Goal: Browse casually: Explore the website without a specific task or goal

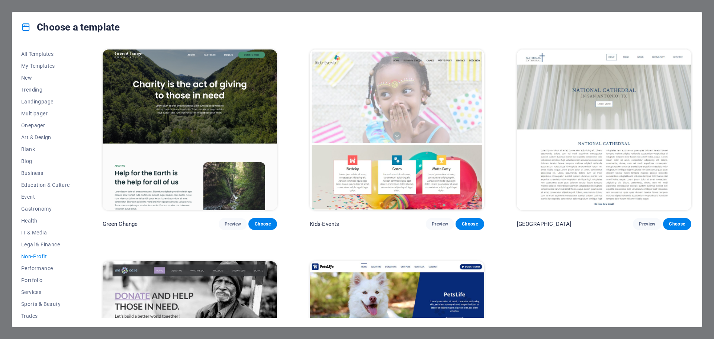
scroll to position [122, 0]
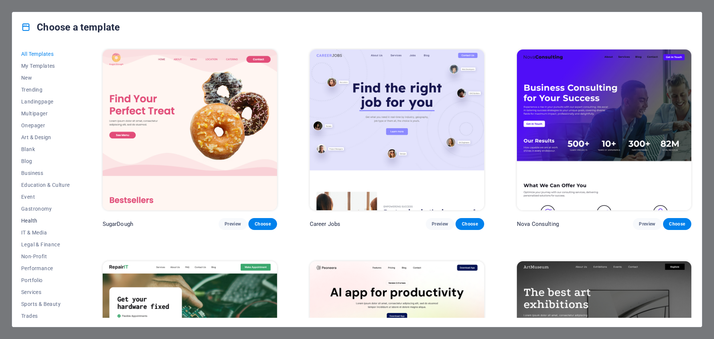
scroll to position [28, 0]
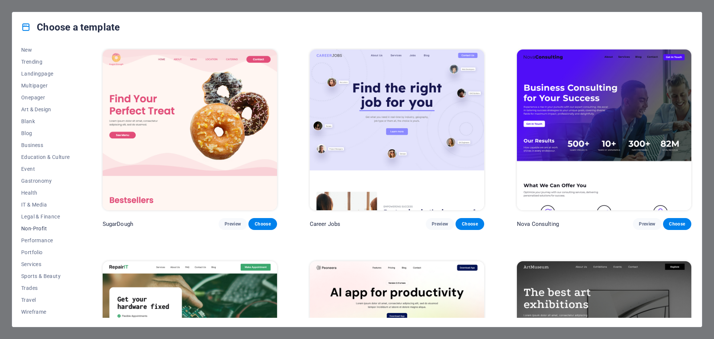
click at [32, 227] on span "Non-Profit" at bounding box center [45, 228] width 49 height 6
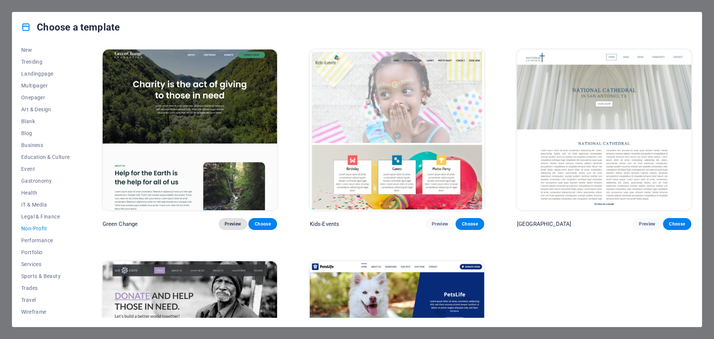
click at [234, 223] on span "Preview" at bounding box center [233, 224] width 16 height 6
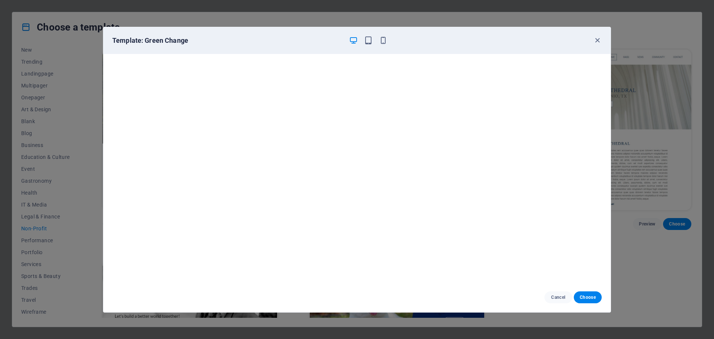
scroll to position [2, 0]
click at [595, 40] on icon "button" at bounding box center [597, 40] width 9 height 9
